Goal: Transaction & Acquisition: Book appointment/travel/reservation

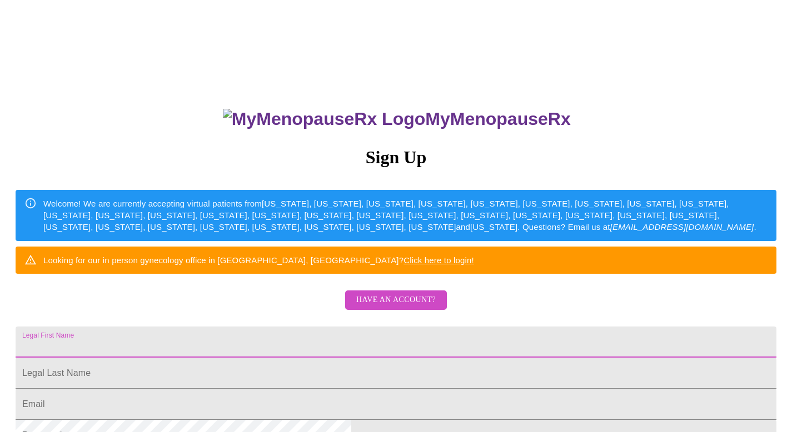
click at [324, 358] on input "Legal First Name" at bounding box center [396, 342] width 761 height 31
type input "[PERSON_NAME]"
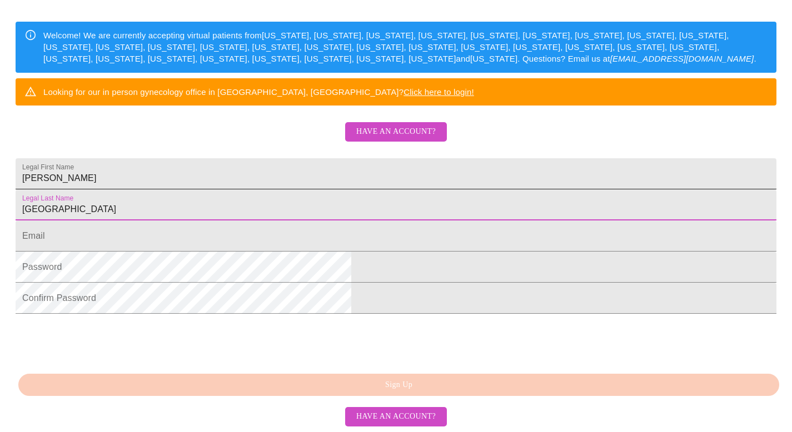
scroll to position [252, 0]
type input "[GEOGRAPHIC_DATA]"
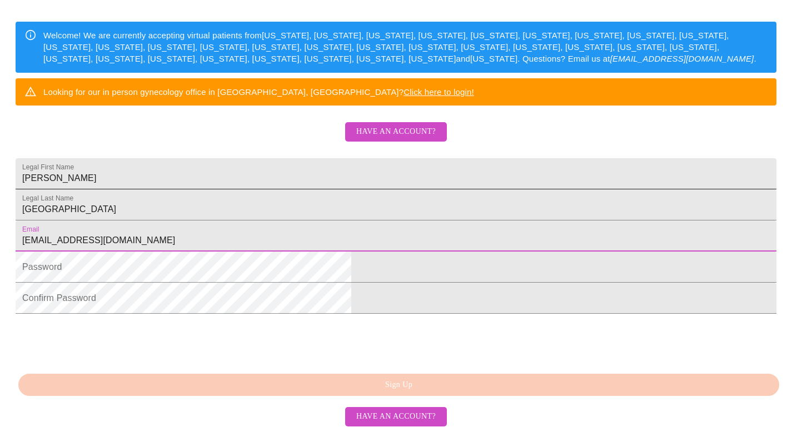
type input "[EMAIL_ADDRESS][DOMAIN_NAME]"
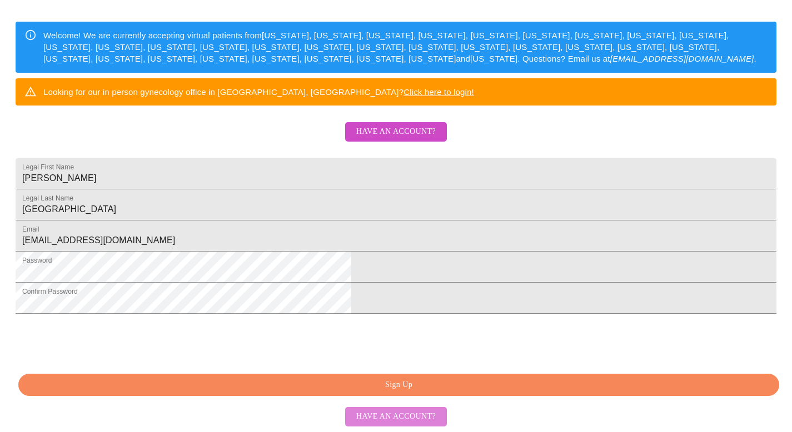
click at [389, 408] on button "Have an account?" at bounding box center [396, 416] width 102 height 19
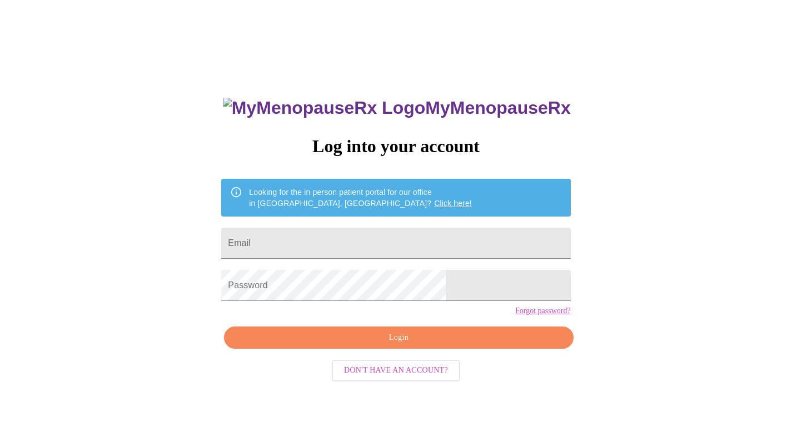
click at [369, 378] on span "Don't have an account?" at bounding box center [396, 371] width 104 height 14
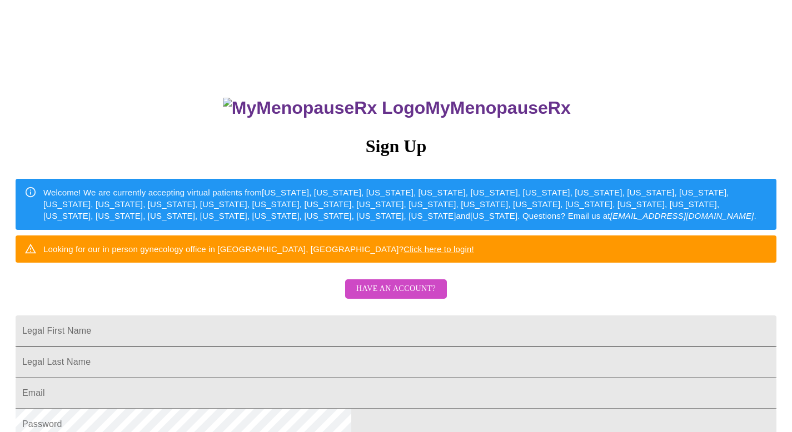
click at [330, 347] on input "Legal First Name" at bounding box center [396, 331] width 761 height 31
type input "[PERSON_NAME]"
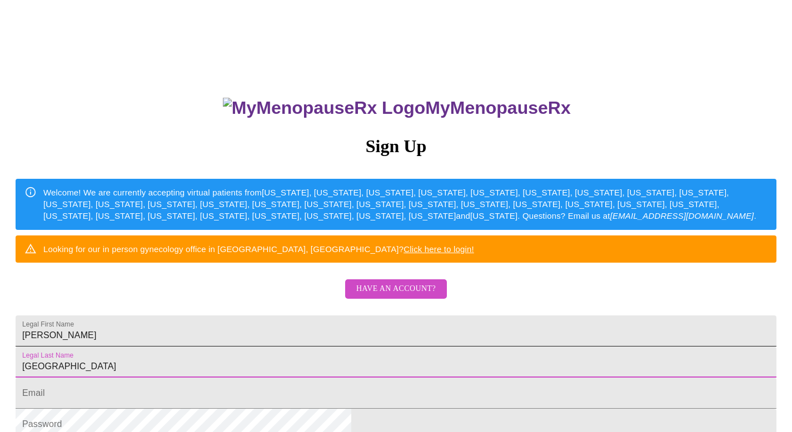
type input "[GEOGRAPHIC_DATA]"
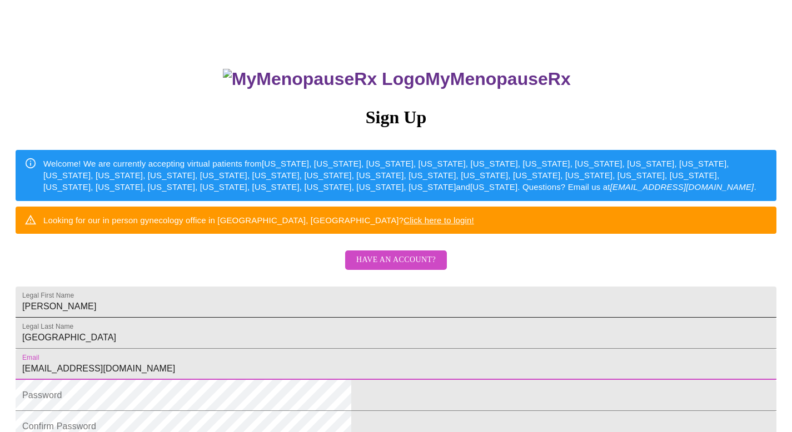
type input "[EMAIL_ADDRESS][DOMAIN_NAME]"
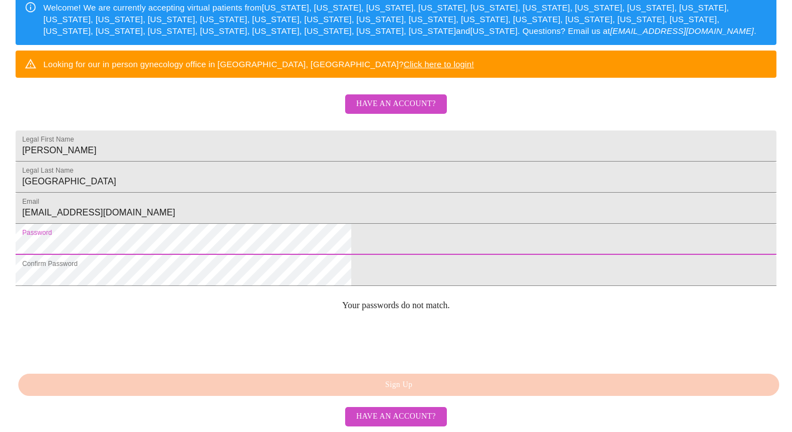
click at [223, 252] on html "MyMenopauseRx Sign Up Welcome! We are currently accepting virtual patients from…" at bounding box center [396, 68] width 792 height 528
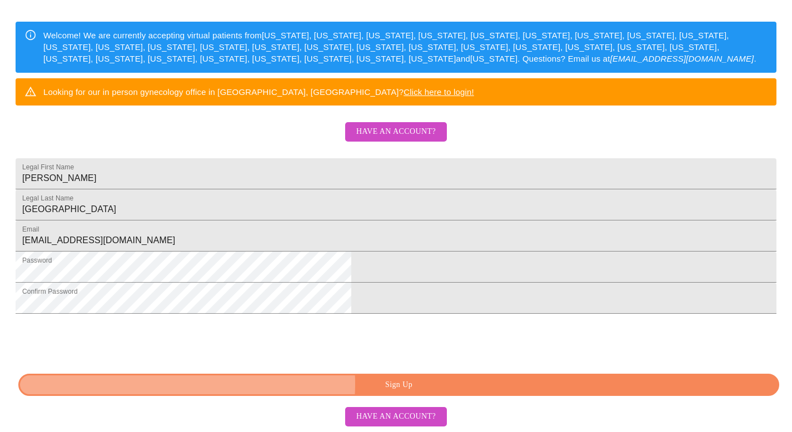
click at [374, 386] on span "Sign Up" at bounding box center [398, 385] width 735 height 14
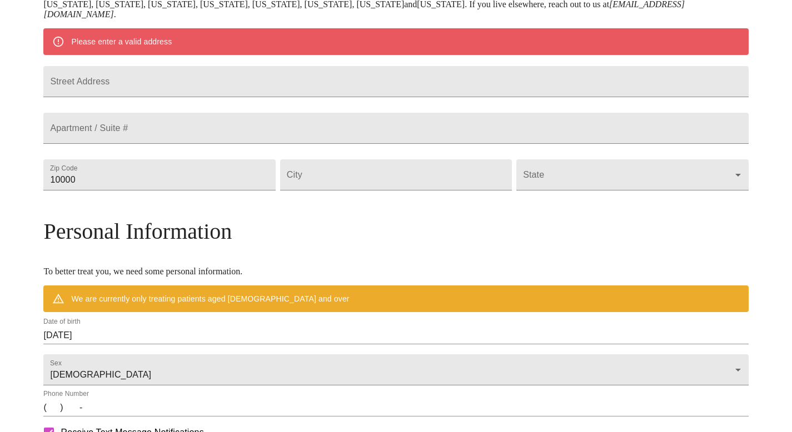
scroll to position [209, 0]
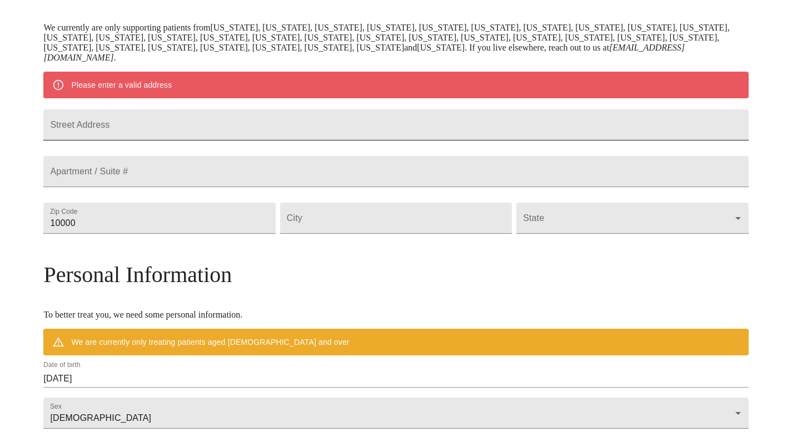
click at [191, 127] on input "Street Address" at bounding box center [395, 124] width 705 height 31
type input "4"
type input "[STREET_ADDRESS]"
type input "40214"
type input "[GEOGRAPHIC_DATA]"
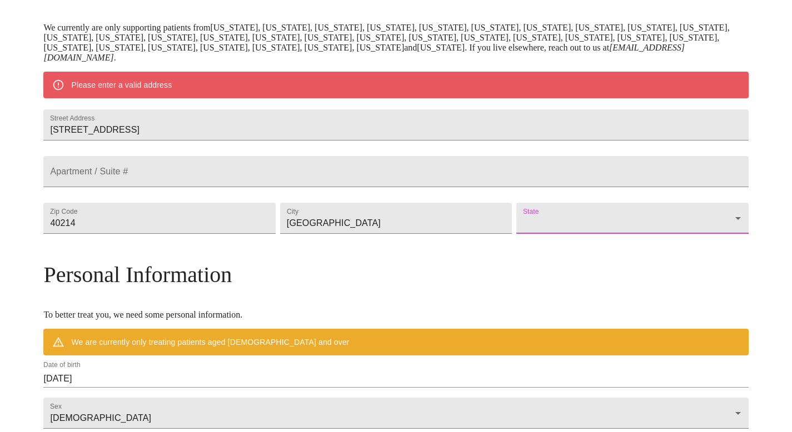
click at [557, 252] on body "MyMenopauseRx Welcome to MyMenopauseRx Since it's your first time here, you'll …" at bounding box center [395, 233] width 783 height 876
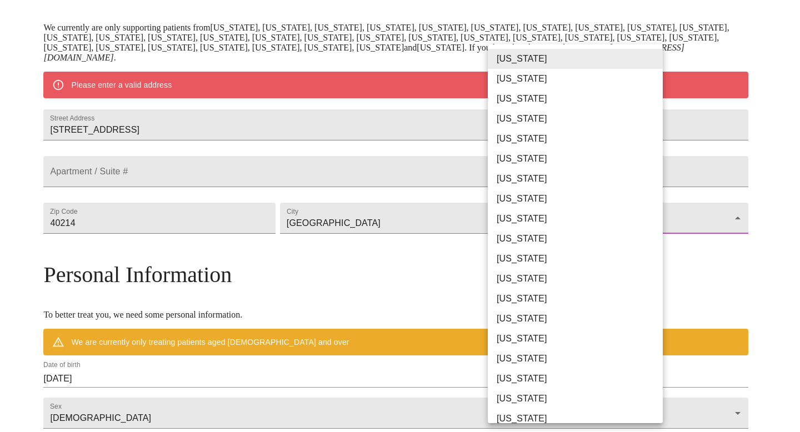
click at [528, 380] on li "[US_STATE]" at bounding box center [579, 379] width 183 height 20
type input "[US_STATE]"
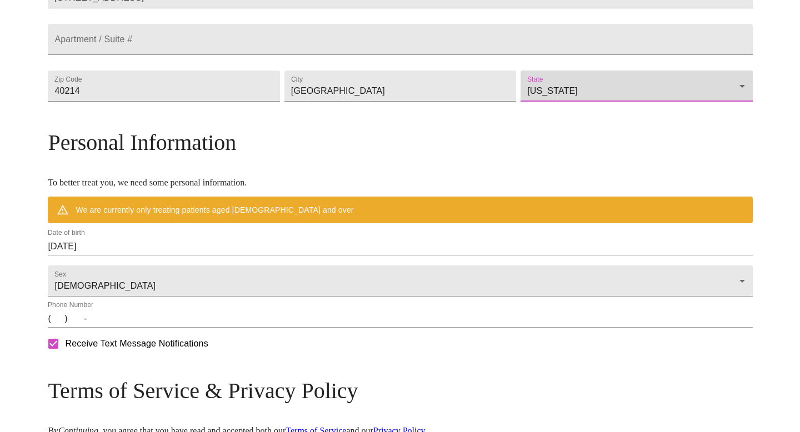
scroll to position [310, 0]
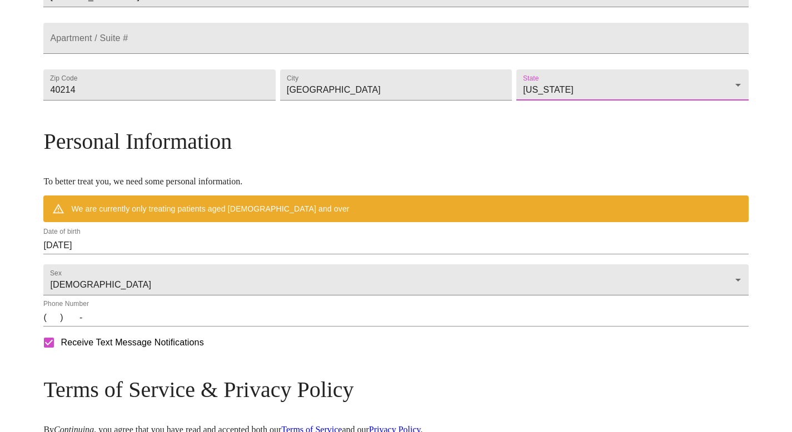
click at [247, 255] on input "[DATE]" at bounding box center [395, 246] width 705 height 18
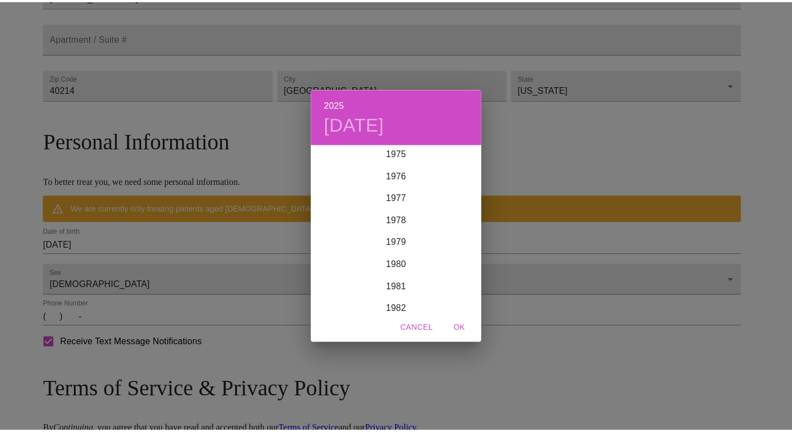
scroll to position [1692, 0]
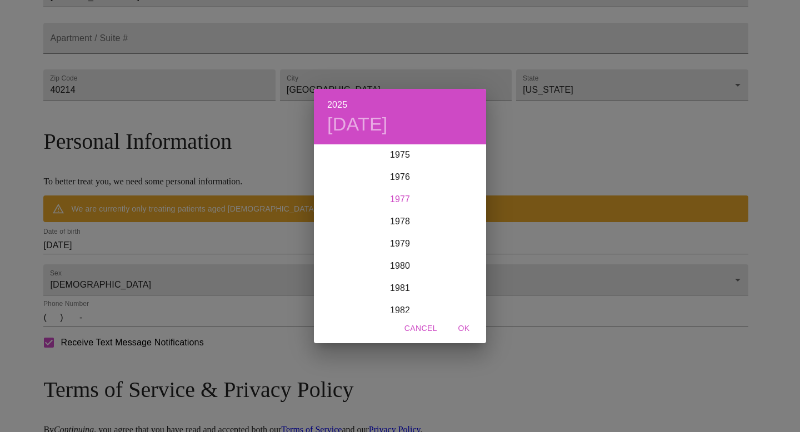
click at [402, 199] on div "1977" at bounding box center [400, 199] width 172 height 22
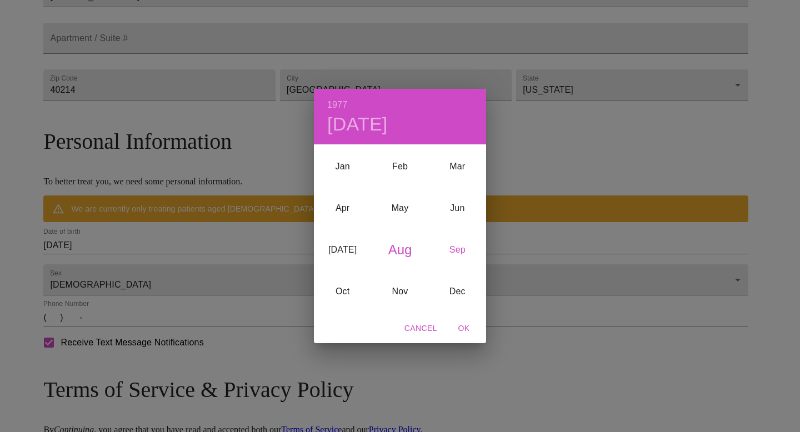
click at [462, 256] on div "Sep" at bounding box center [457, 251] width 57 height 42
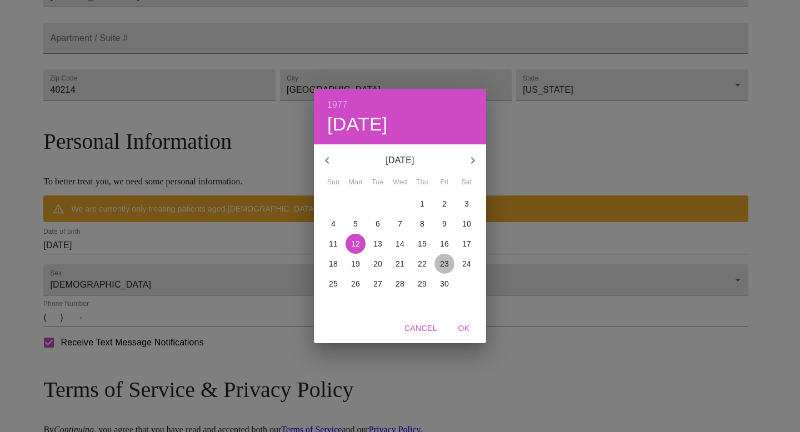
click at [444, 265] on p "23" at bounding box center [444, 263] width 9 height 11
click at [462, 331] on span "OK" at bounding box center [464, 329] width 27 height 14
type input "[DATE]"
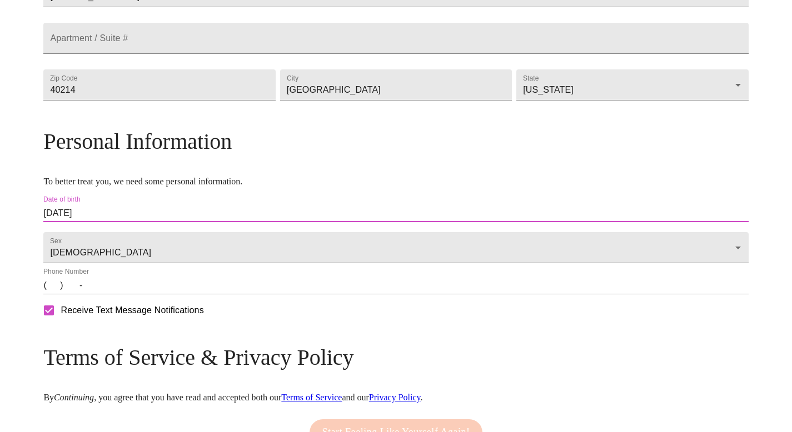
click at [136, 295] on input "(   )    -" at bounding box center [395, 286] width 705 height 18
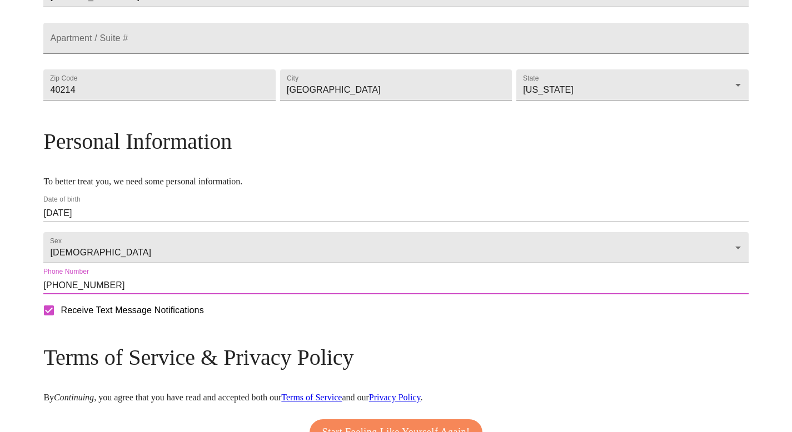
scroll to position [422, 0]
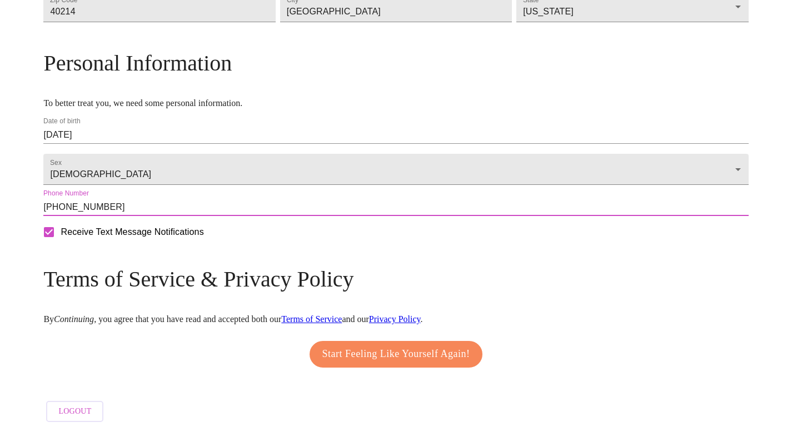
type input "[PHONE_NUMBER]"
click at [355, 356] on span "Start Feeling Like Yourself Again!" at bounding box center [396, 355] width 148 height 18
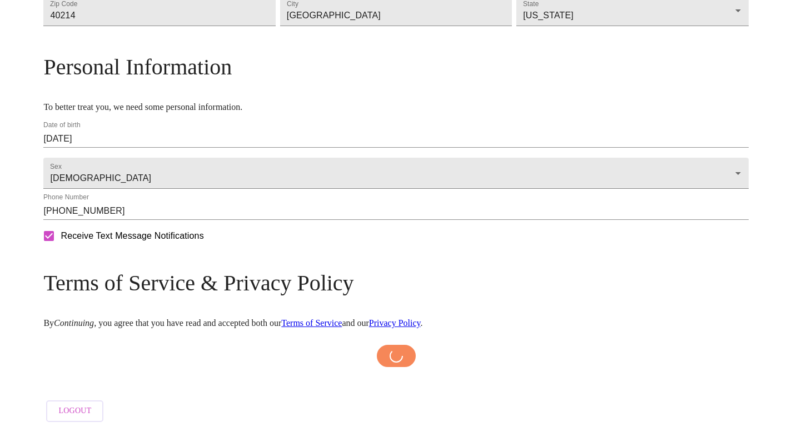
scroll to position [417, 0]
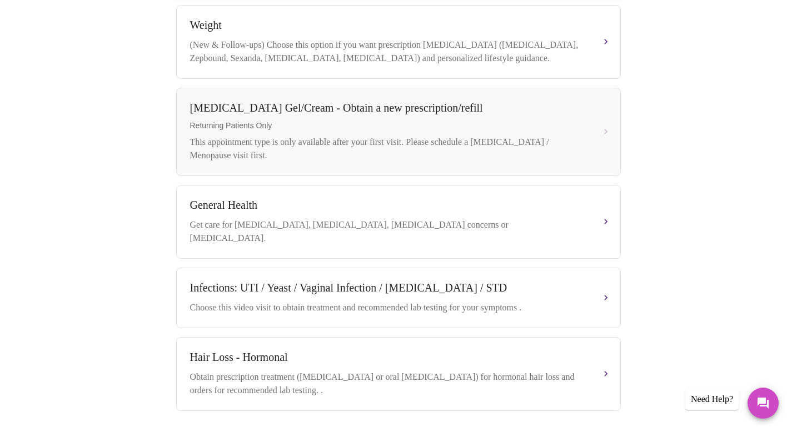
scroll to position [419, 0]
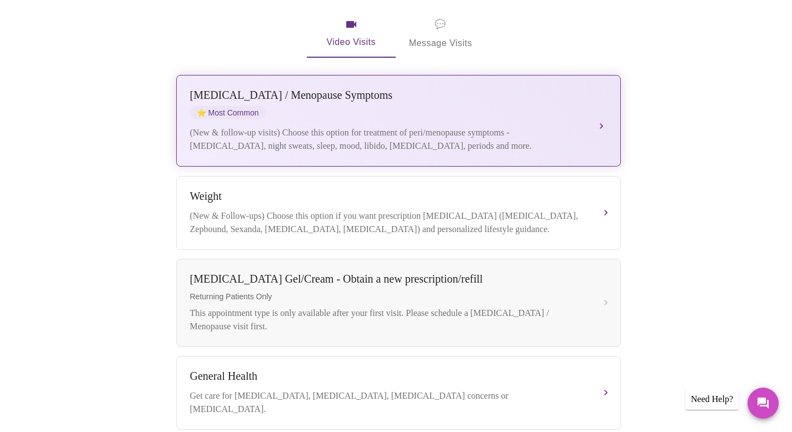
click at [357, 134] on div "(New & follow-up visits) Choose this option for treatment of peri/menopause sym…" at bounding box center [387, 139] width 395 height 27
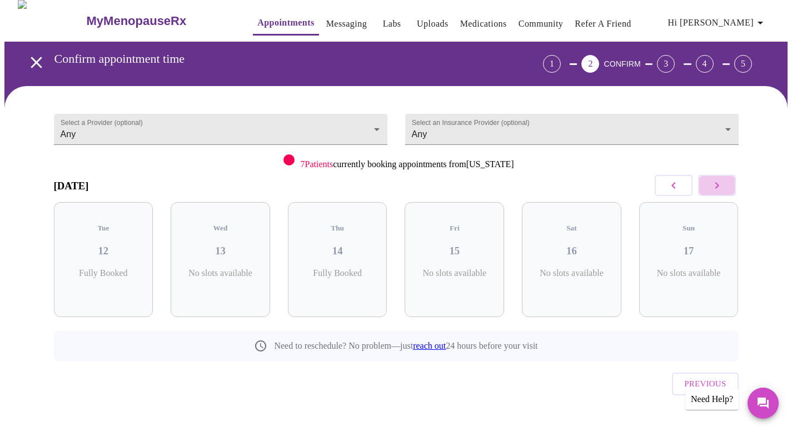
click at [727, 185] on button "button" at bounding box center [717, 185] width 38 height 21
click at [232, 281] on span "( 2 Total)" at bounding box center [225, 285] width 26 height 8
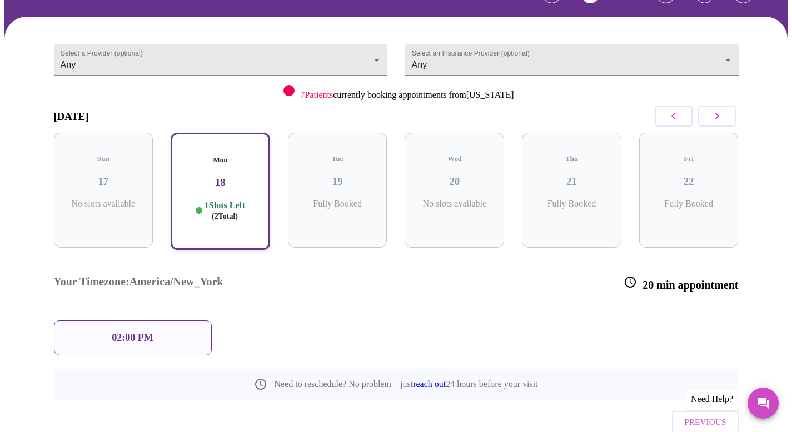
scroll to position [94, 0]
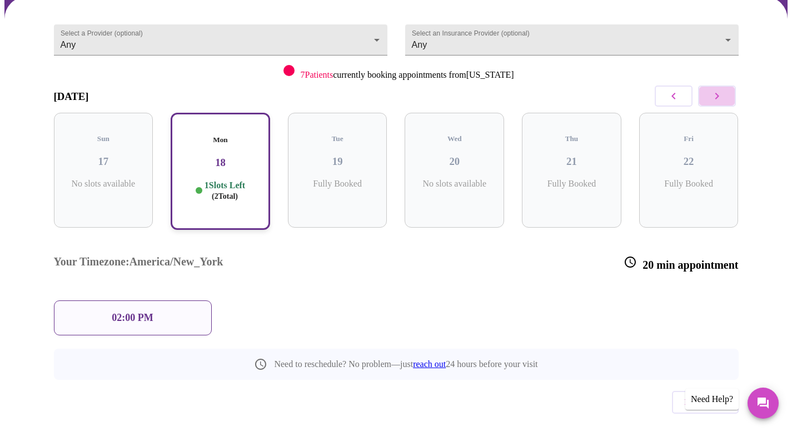
click at [718, 99] on icon "button" at bounding box center [716, 95] width 13 height 13
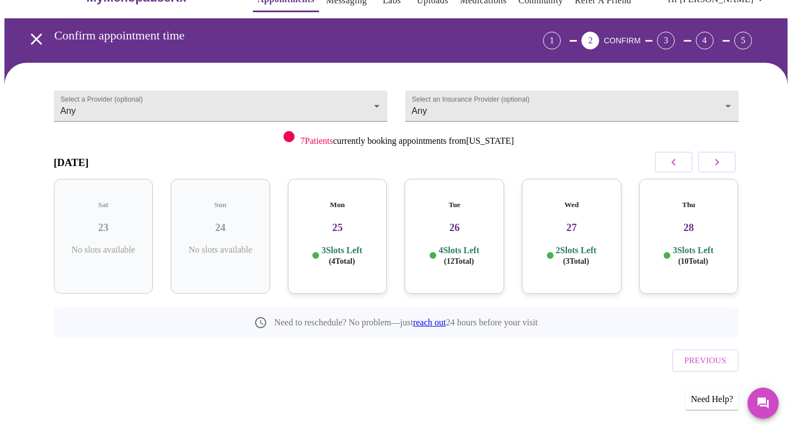
scroll to position [4, 0]
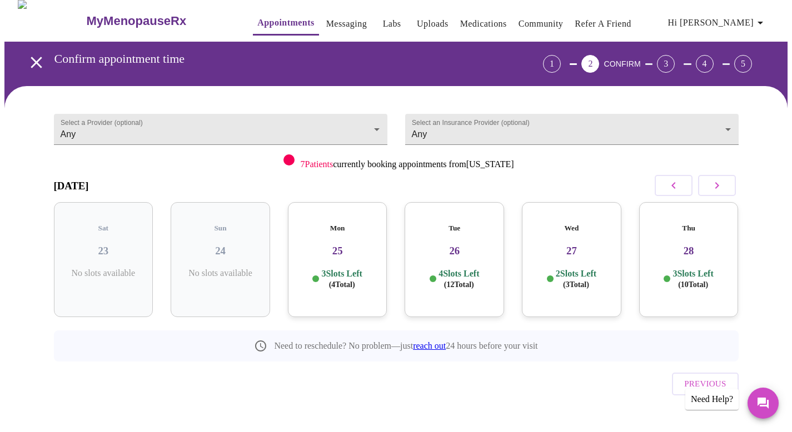
click at [450, 281] on span "( 12 Total)" at bounding box center [459, 285] width 30 height 8
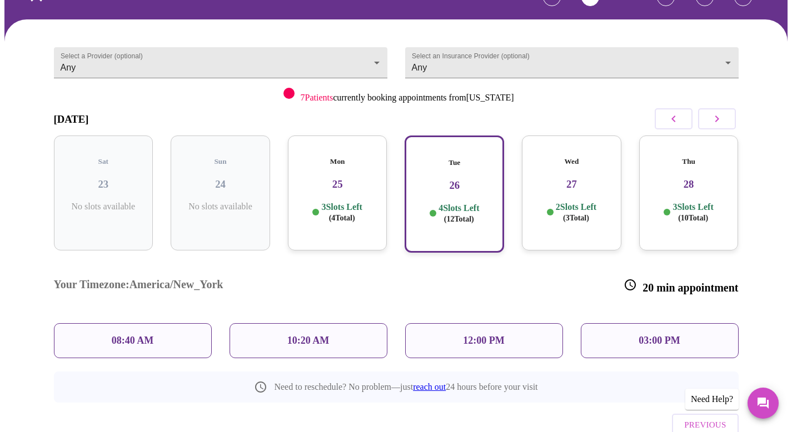
scroll to position [94, 0]
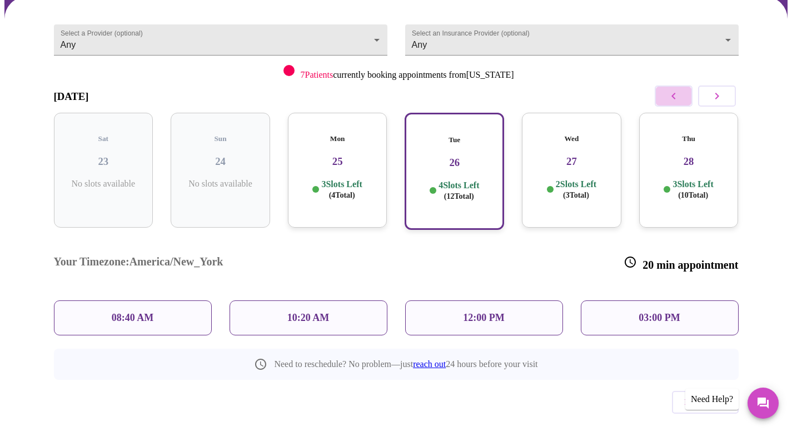
click at [664, 99] on button "button" at bounding box center [674, 96] width 38 height 21
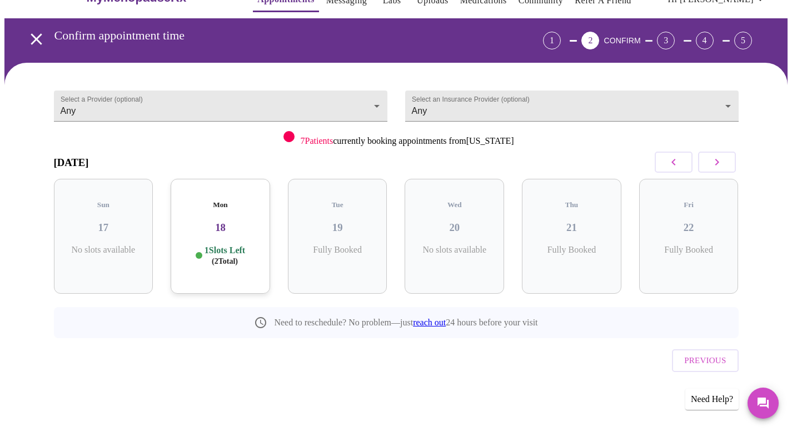
scroll to position [4, 0]
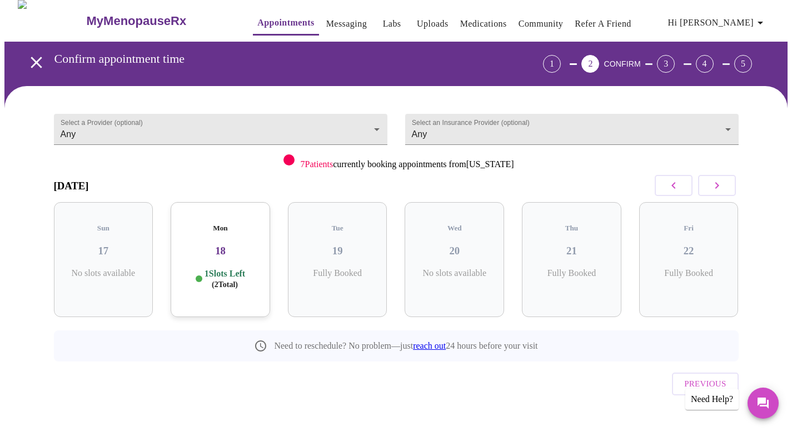
click at [221, 250] on div "Mon 18 1 Slots Left ( 2 Total)" at bounding box center [220, 259] width 99 height 115
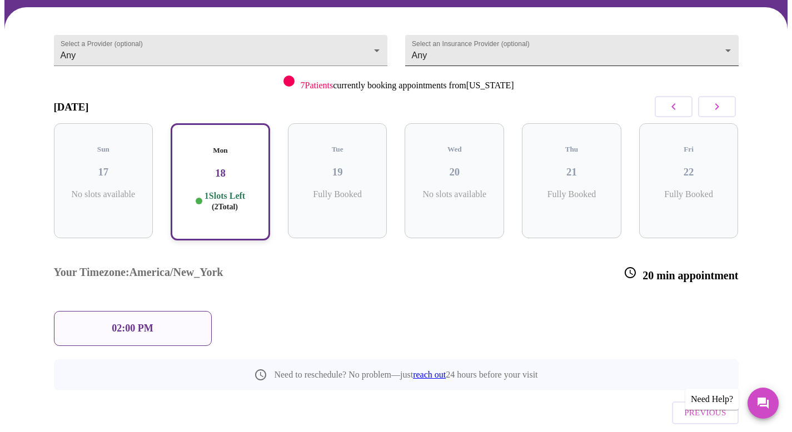
scroll to position [0, 0]
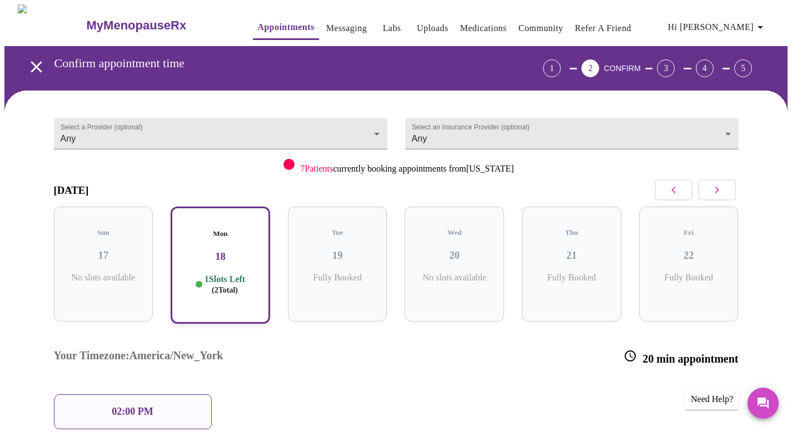
click at [742, 26] on span "Hi [PERSON_NAME]" at bounding box center [717, 27] width 99 height 16
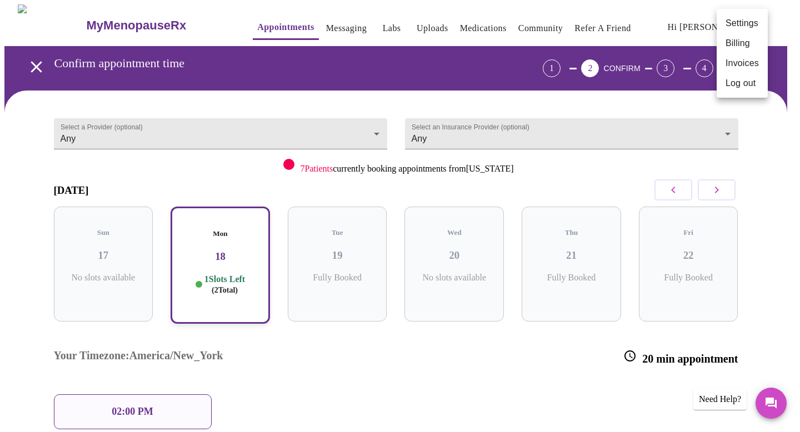
click at [735, 42] on li "Billing" at bounding box center [742, 43] width 51 height 20
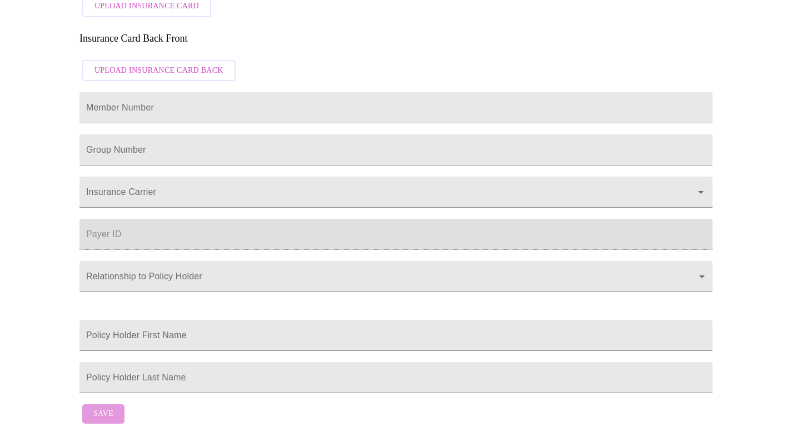
scroll to position [415, 0]
